Goal: Task Accomplishment & Management: Use online tool/utility

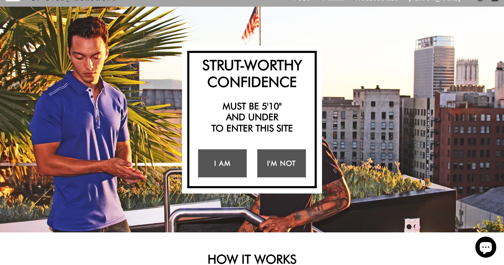
scroll to position [35, 0]
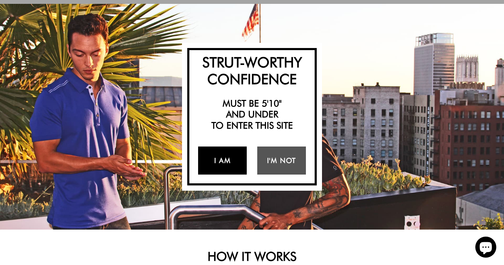
click at [226, 157] on link "I Am" at bounding box center [222, 160] width 49 height 28
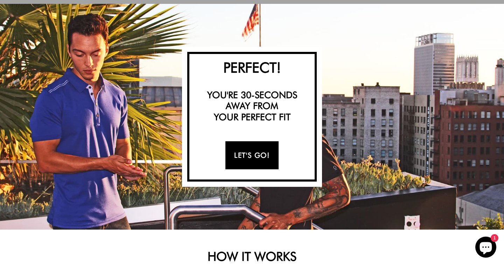
click at [253, 156] on link "Let's Go!" at bounding box center [252, 155] width 53 height 28
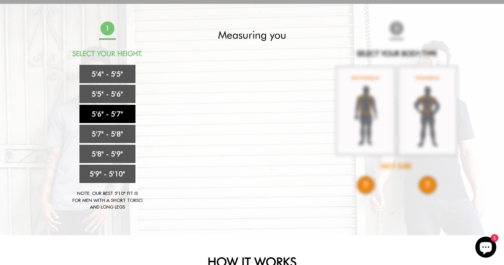
click at [113, 115] on link "5'6" - 5'7"" at bounding box center [108, 114] width 56 height 18
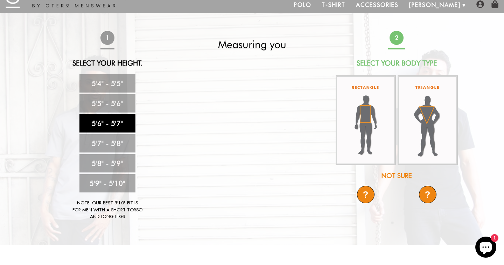
scroll to position [25, 0]
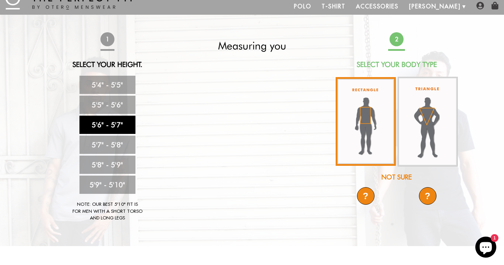
click at [361, 141] on img at bounding box center [366, 121] width 60 height 89
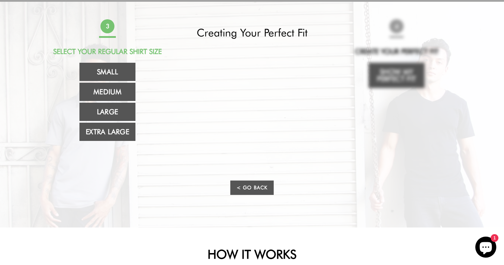
scroll to position [34, 0]
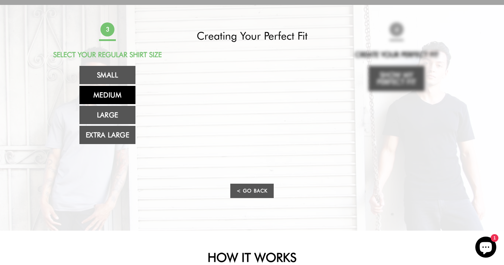
click at [129, 94] on link "Medium" at bounding box center [108, 95] width 56 height 18
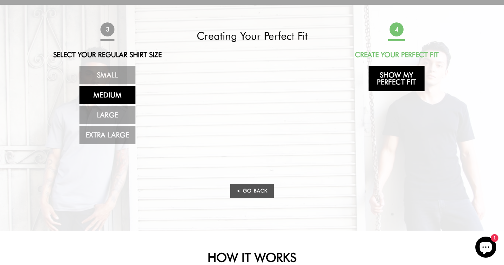
click at [405, 79] on link "Show My Perfect Fit" at bounding box center [397, 78] width 56 height 25
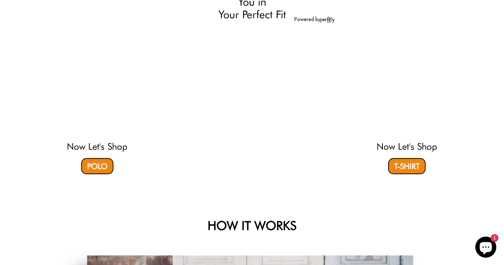
select select "56-57"
select select "M"
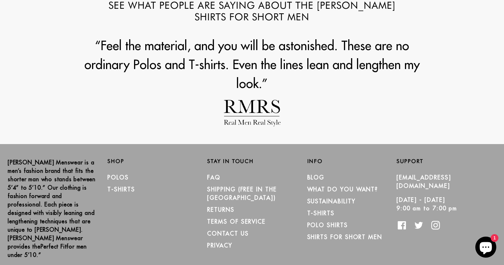
scroll to position [953, 0]
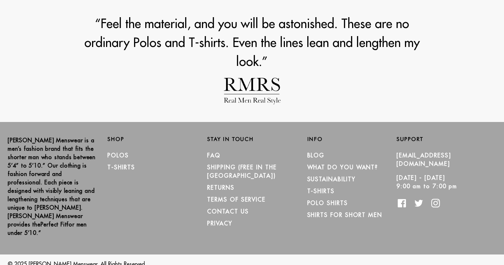
scroll to position [788, 0]
